Goal: Task Accomplishment & Management: Complete application form

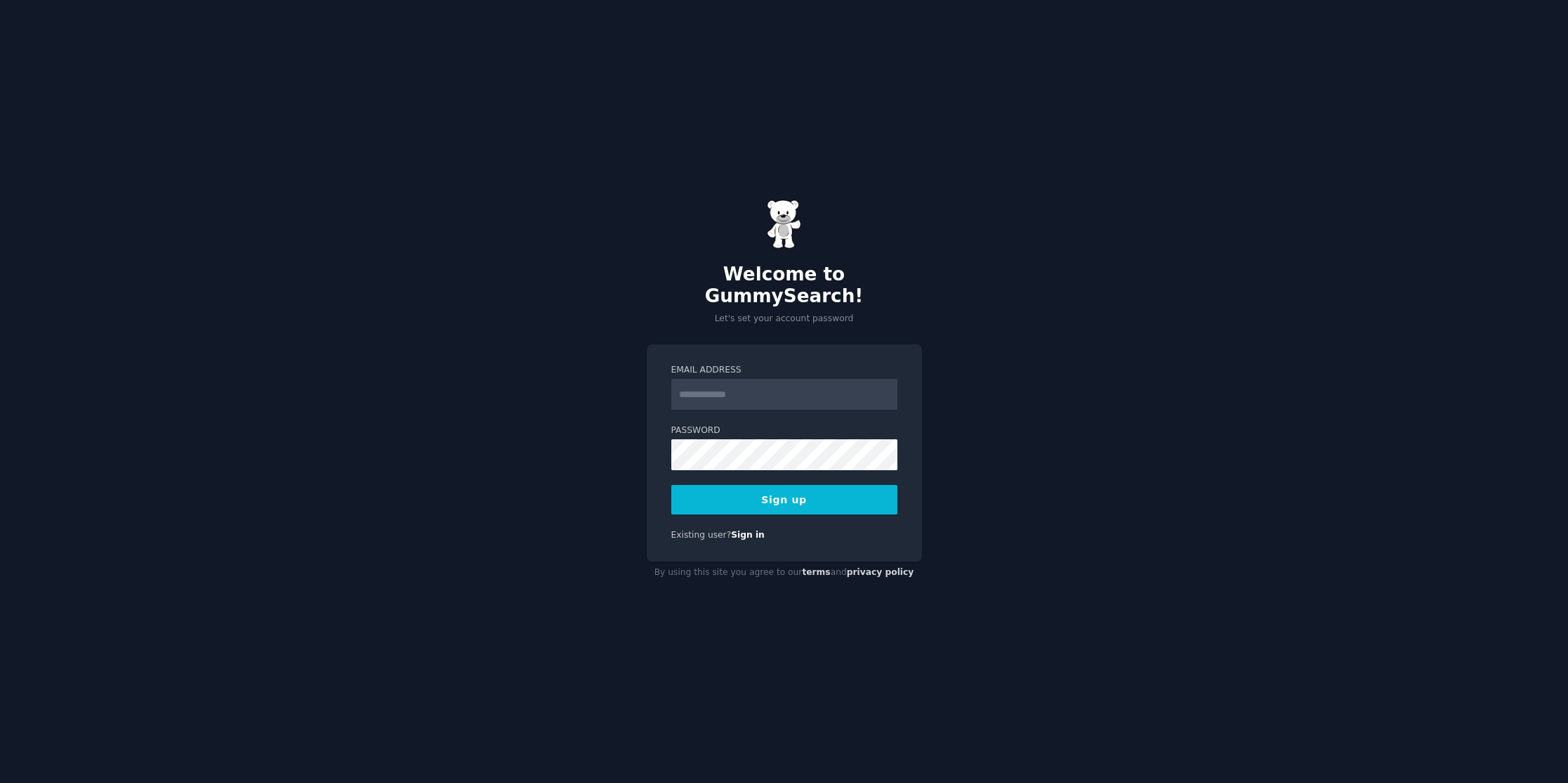
click at [722, 393] on input "Email Address" at bounding box center [784, 394] width 226 height 31
type input "**********"
click at [782, 489] on button "Sign up" at bounding box center [784, 500] width 226 height 30
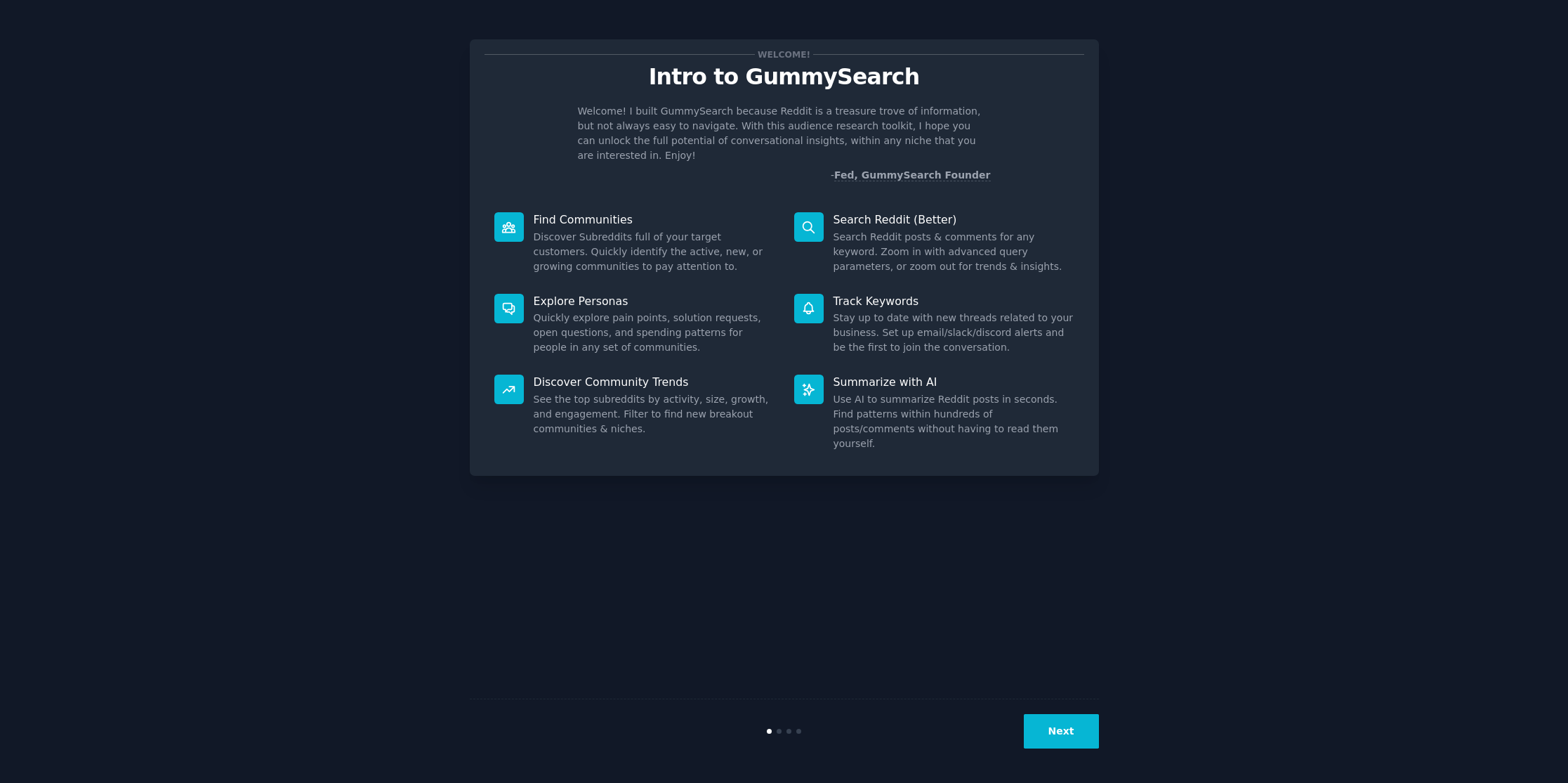
click at [1063, 731] on button "Next" at bounding box center [1061, 731] width 75 height 34
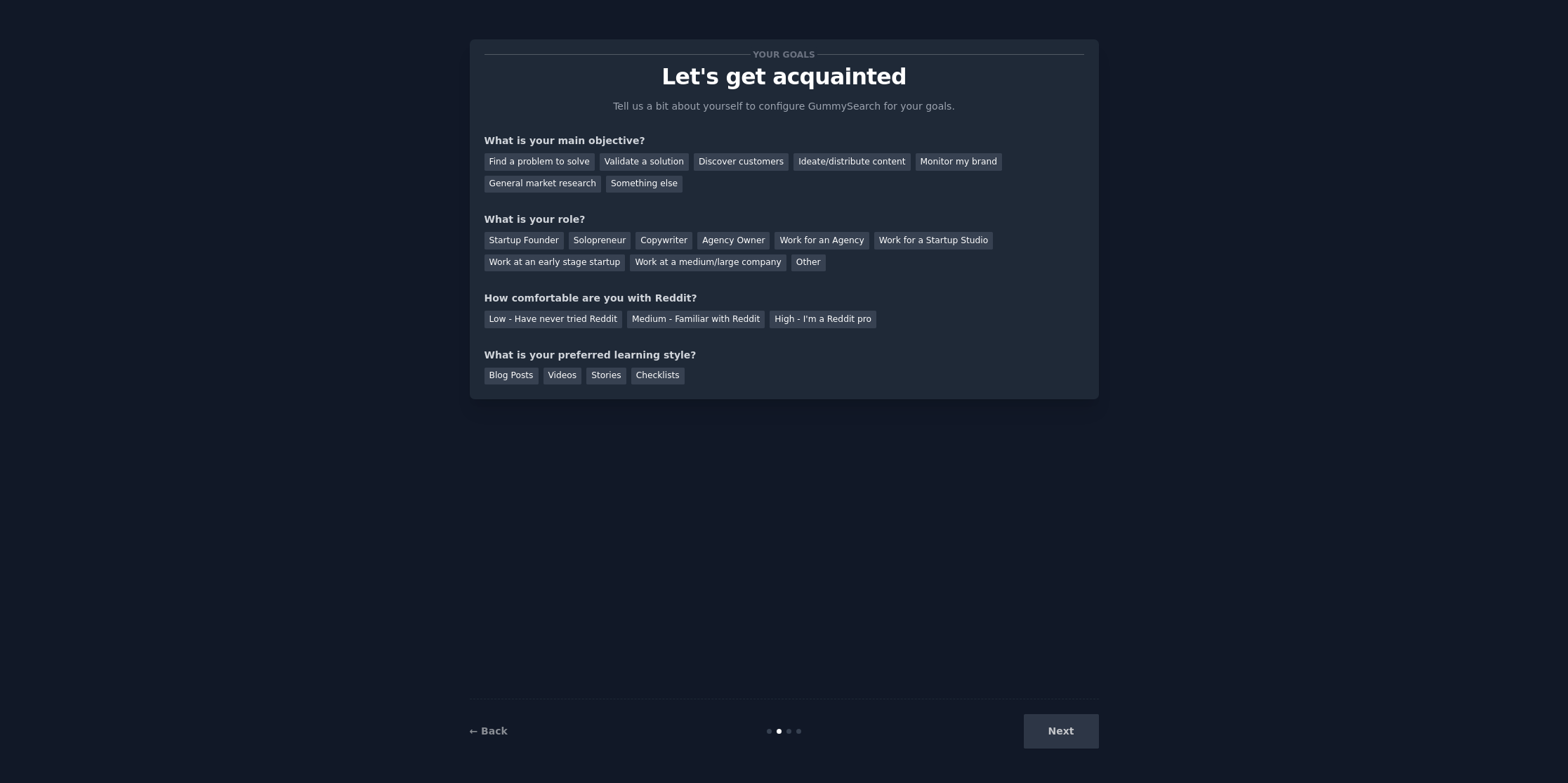
click at [1063, 731] on div "Next" at bounding box center [994, 731] width 210 height 34
click at [526, 160] on div "Find a problem to solve" at bounding box center [539, 162] width 110 height 18
click at [717, 163] on div "Discover customers" at bounding box center [741, 162] width 95 height 18
click at [535, 240] on div "Startup Founder" at bounding box center [524, 241] width 79 height 18
click at [665, 320] on div "Medium - Familiar with Reddit" at bounding box center [696, 320] width 138 height 18
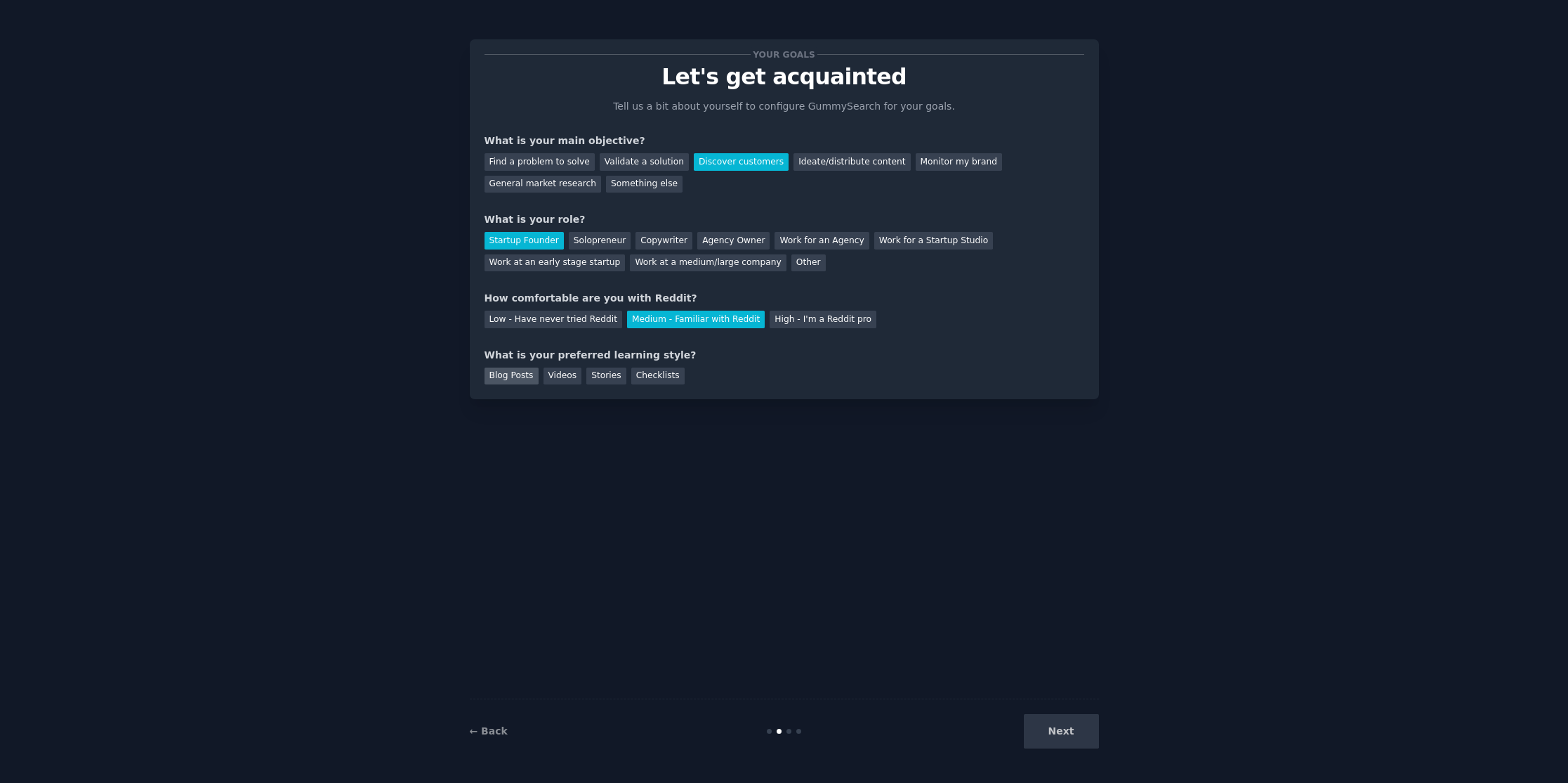
click at [514, 375] on div "Blog Posts" at bounding box center [511, 377] width 54 height 18
click at [1077, 730] on button "Next" at bounding box center [1061, 731] width 75 height 34
